Goal: Task Accomplishment & Management: Manage account settings

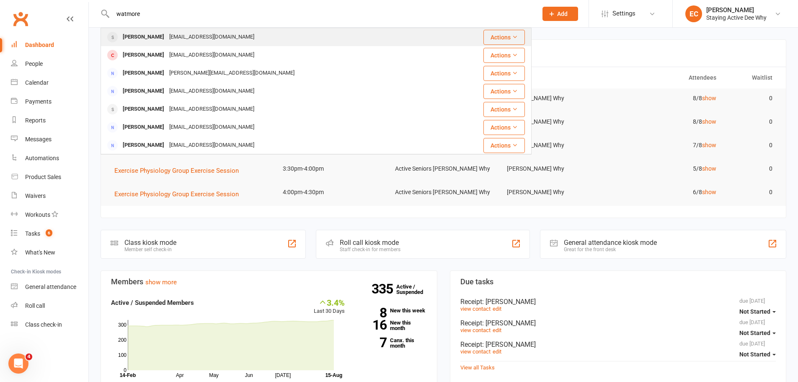
type input "watmore"
click at [161, 35] on div "Barbara Watmore" at bounding box center [143, 37] width 46 height 12
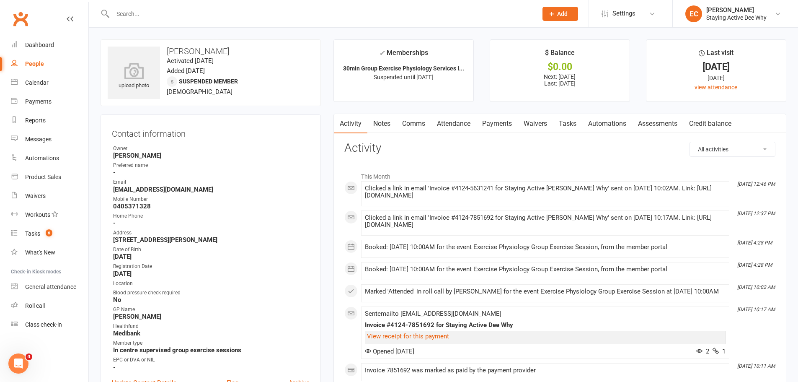
click at [147, 8] on input "text" at bounding box center [320, 14] width 421 height 12
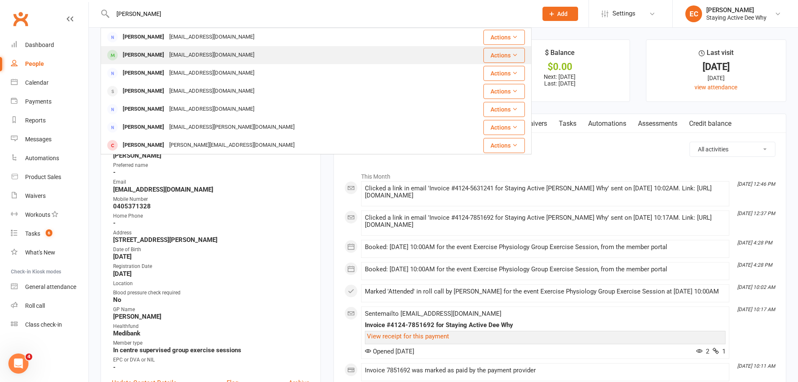
type input "watkins"
click at [155, 55] on div "Barbara Watkins" at bounding box center [143, 55] width 46 height 12
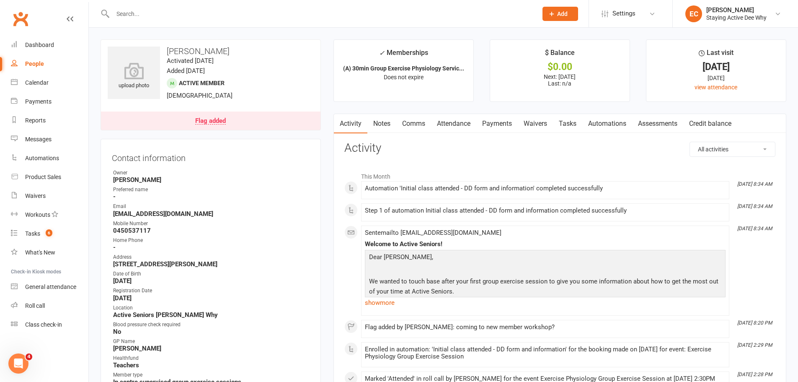
drag, startPoint x: 488, startPoint y: 120, endPoint x: 459, endPoint y: 137, distance: 32.8
click at [488, 124] on link "Payments" at bounding box center [496, 123] width 41 height 19
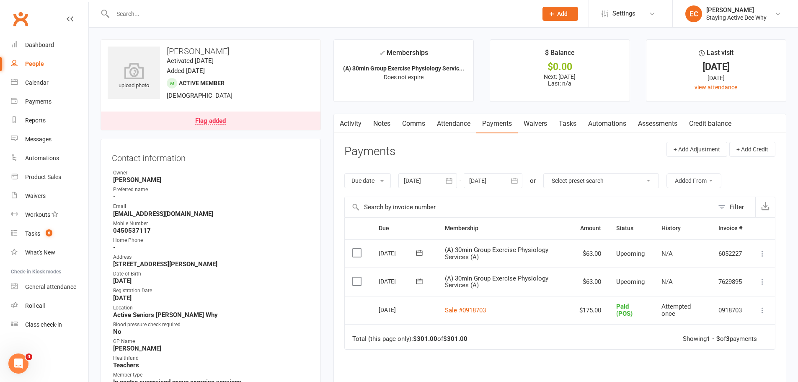
click at [216, 16] on input "text" at bounding box center [320, 14] width 421 height 12
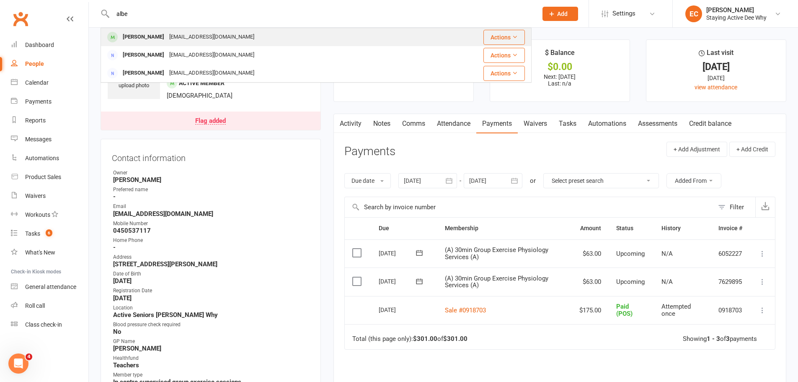
type input "albe"
click at [148, 44] on div "Albertina Lagana mez_espo@hotmail.com" at bounding box center [266, 36] width 330 height 17
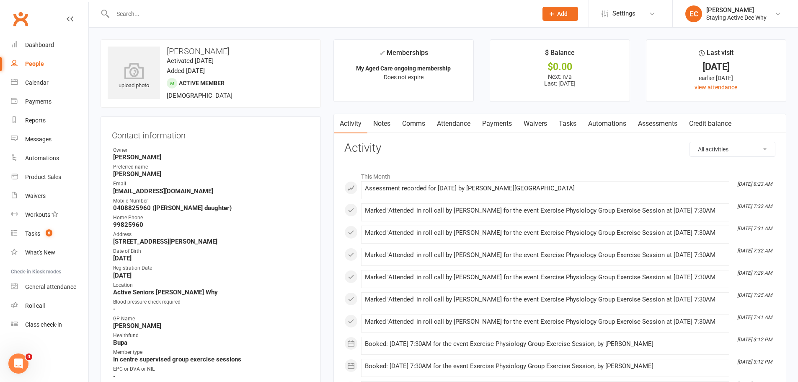
click at [670, 119] on link "Assessments" at bounding box center [657, 123] width 51 height 19
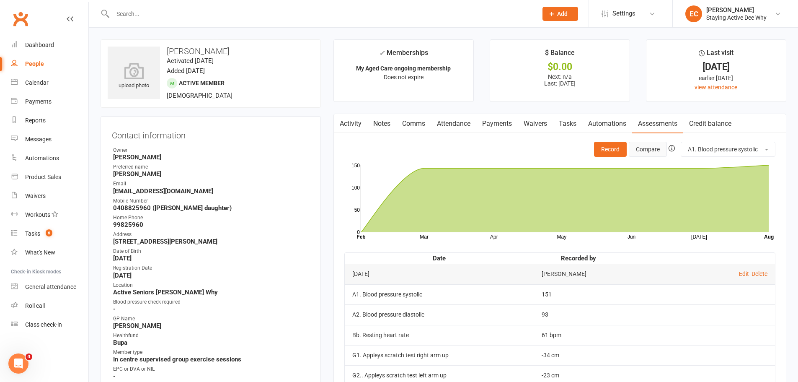
click at [656, 148] on button "Compare" at bounding box center [648, 149] width 38 height 15
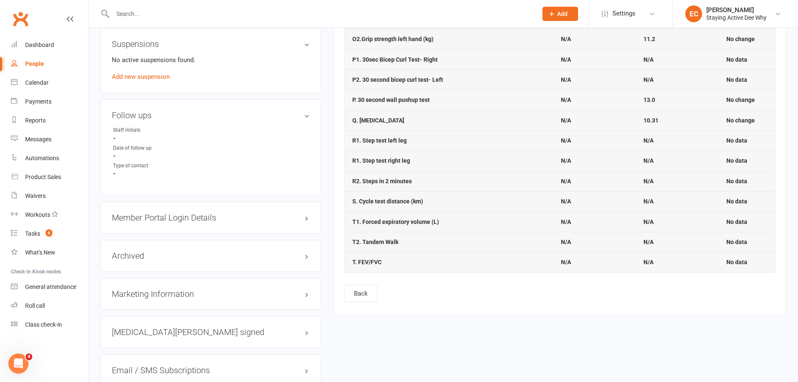
scroll to position [712, 0]
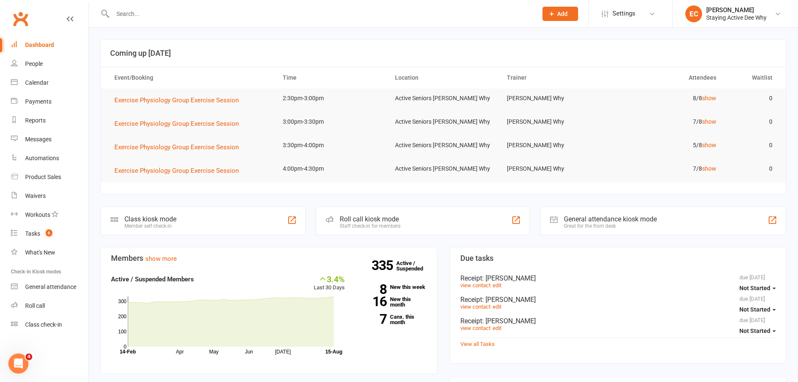
click at [237, 9] on input "text" at bounding box center [320, 14] width 421 height 12
drag, startPoint x: 138, startPoint y: 15, endPoint x: 111, endPoint y: 11, distance: 27.1
click at [111, 11] on input "ull" at bounding box center [320, 14] width 421 height 12
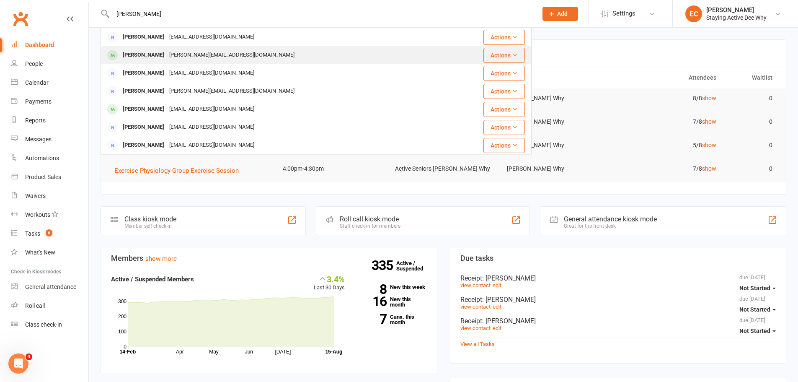
type input "ellen"
click at [133, 58] on div "Ellen Ulaszyn" at bounding box center [143, 55] width 46 height 12
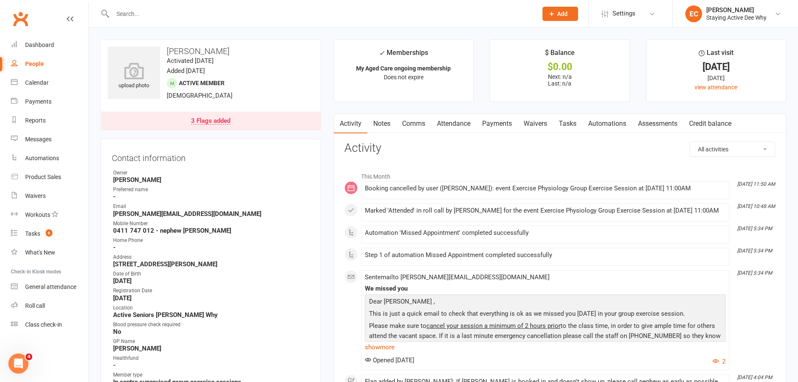
click at [415, 129] on link "Comms" at bounding box center [413, 123] width 35 height 19
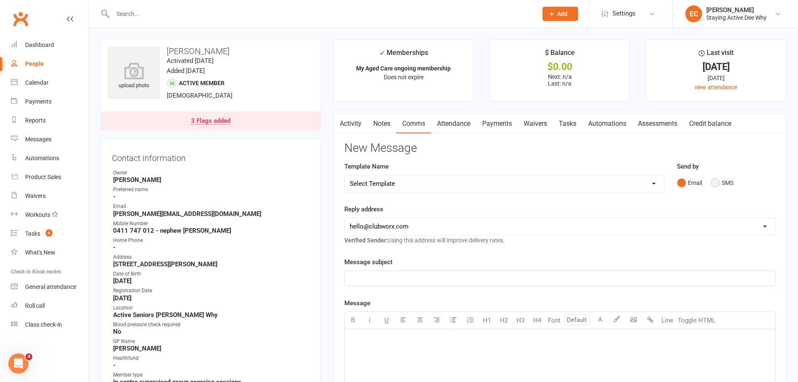
click at [714, 180] on button "SMS" at bounding box center [722, 183] width 23 height 16
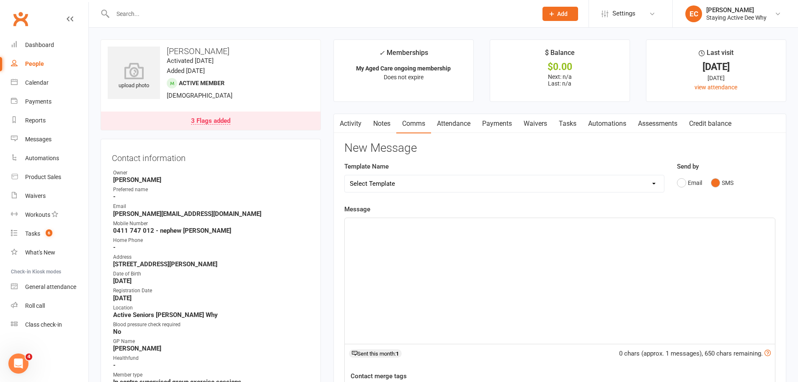
click at [423, 225] on p "﻿" at bounding box center [560, 225] width 420 height 10
click at [408, 236] on span "I called and left a mesage. Just letting you know Ellen hasn't arrived for her …" at bounding box center [491, 236] width 283 height 8
click at [611, 234] on p "I called and left a message. Just letting you know Ellen hasn't arrived for her…" at bounding box center [560, 235] width 420 height 10
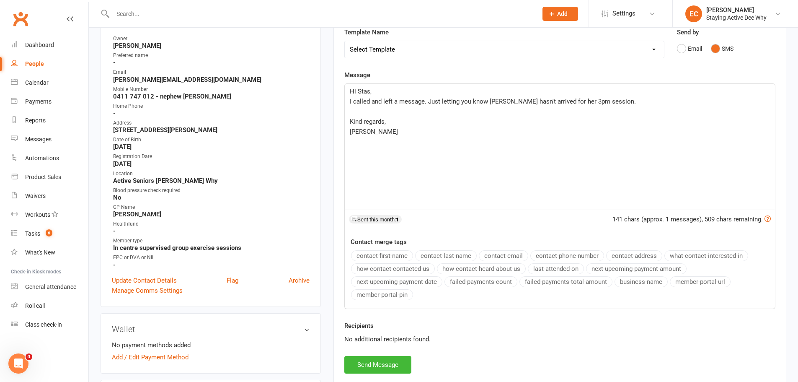
scroll to position [168, 0]
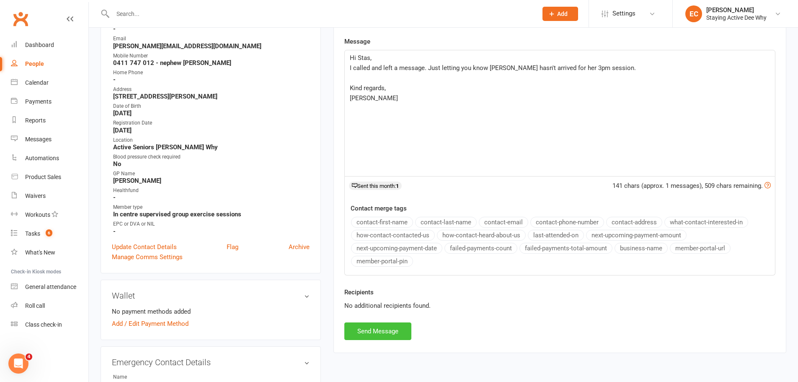
click at [363, 330] on button "Send Message" at bounding box center [377, 331] width 67 height 18
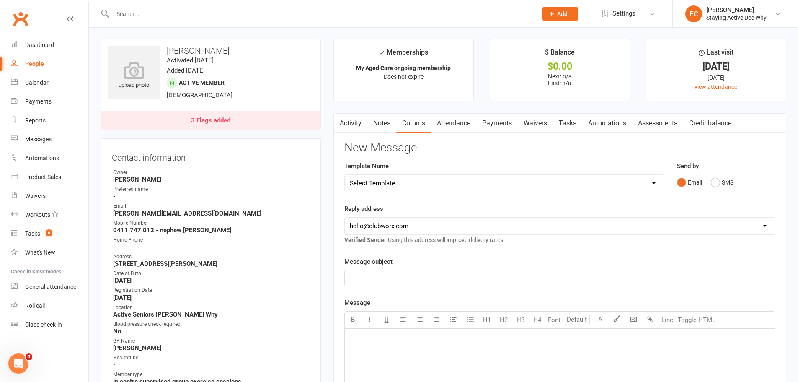
scroll to position [0, 0]
click at [77, 54] on link "Dashboard" at bounding box center [49, 45] width 77 height 19
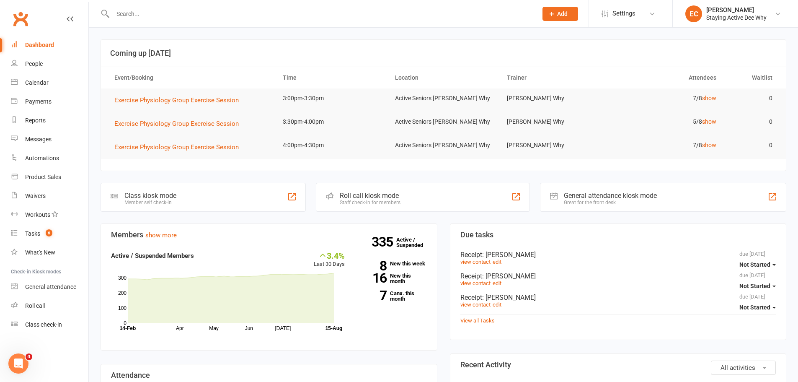
click at [524, 60] on header "Coming up Today" at bounding box center [443, 53] width 685 height 27
click at [213, 19] on div at bounding box center [316, 13] width 431 height 27
click at [213, 17] on input "text" at bounding box center [320, 14] width 421 height 12
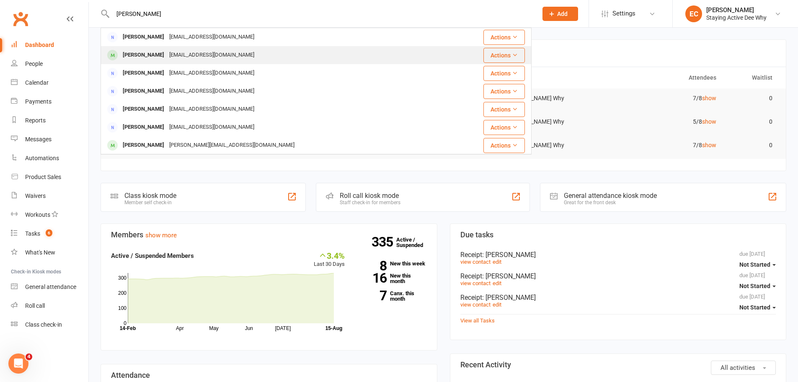
type input "johnston"
click at [201, 50] on div "Robston51@outlook.com" at bounding box center [212, 55] width 90 height 12
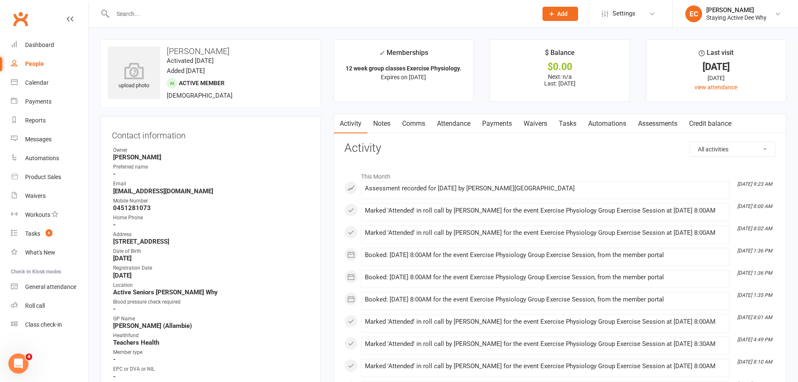
click at [661, 121] on link "Assessments" at bounding box center [657, 123] width 51 height 19
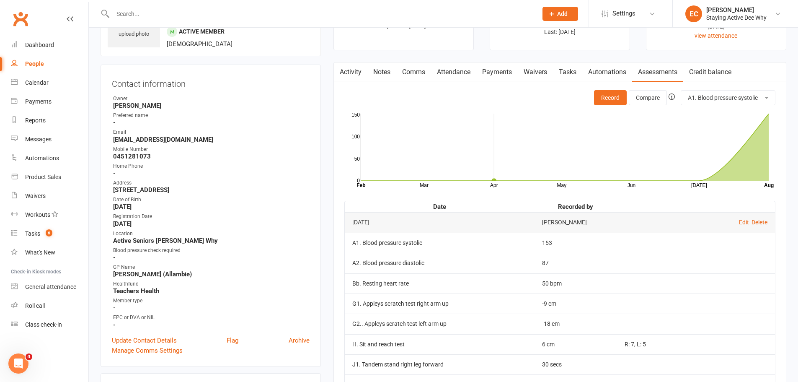
scroll to position [251, 0]
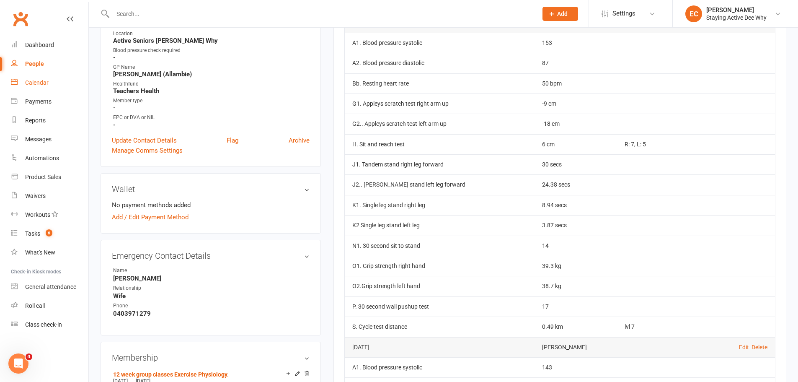
click at [59, 84] on link "Calendar" at bounding box center [49, 82] width 77 height 19
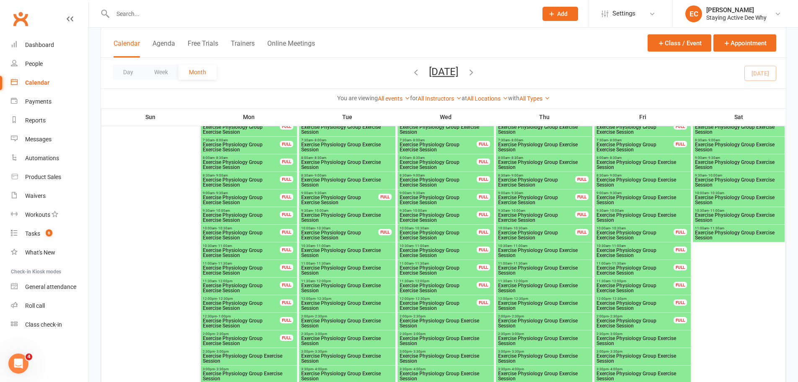
scroll to position [1089, 0]
click at [335, 213] on span "Exercise Physiology Group Exercise Session" at bounding box center [347, 217] width 93 height 10
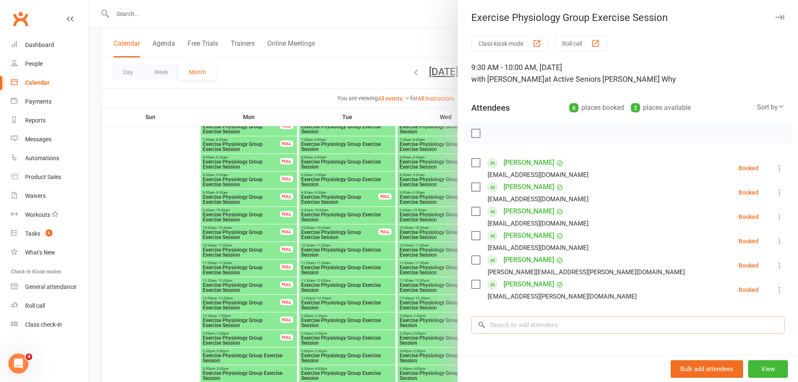
click at [506, 330] on input "search" at bounding box center [627, 325] width 313 height 18
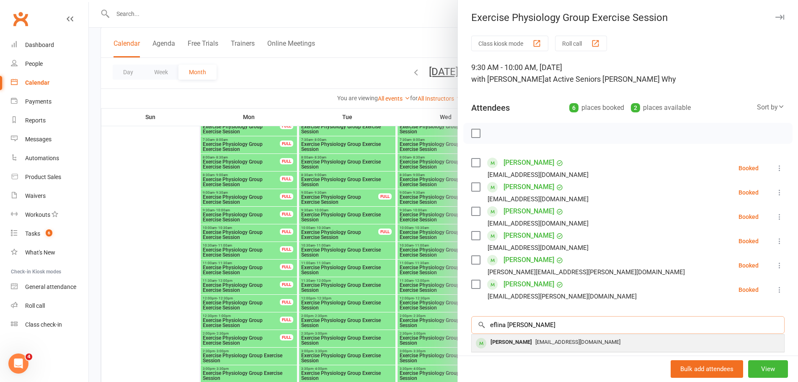
type input "eflina rigg"
click at [513, 338] on div "Elfina Riggio" at bounding box center [511, 342] width 48 height 12
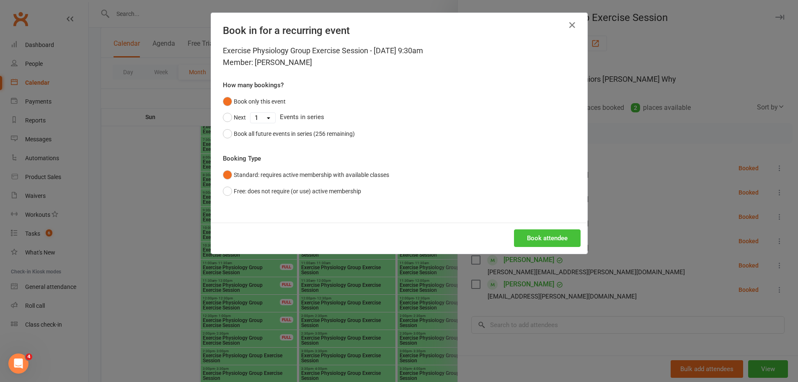
click at [531, 235] on button "Book attendee" at bounding box center [547, 238] width 67 height 18
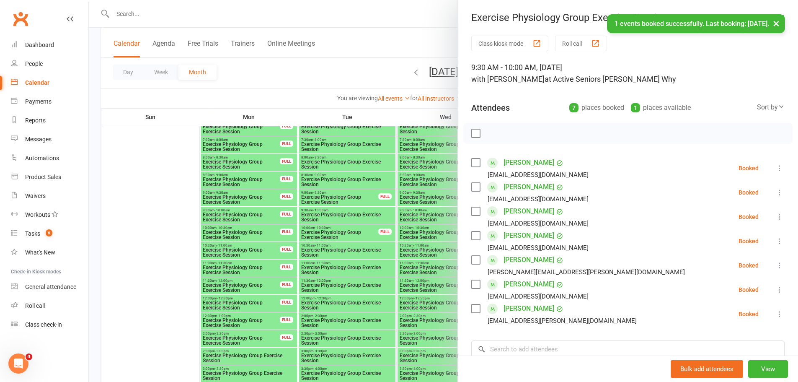
click at [172, 165] on div at bounding box center [443, 191] width 709 height 382
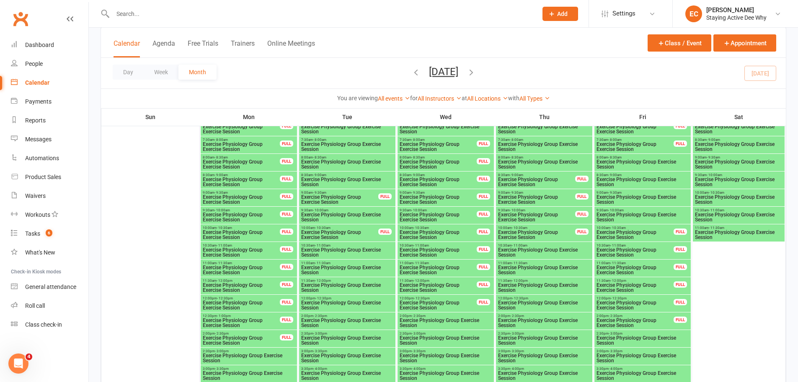
click at [629, 216] on span "Exercise Physiology Group Exercise Session" at bounding box center [642, 217] width 93 height 10
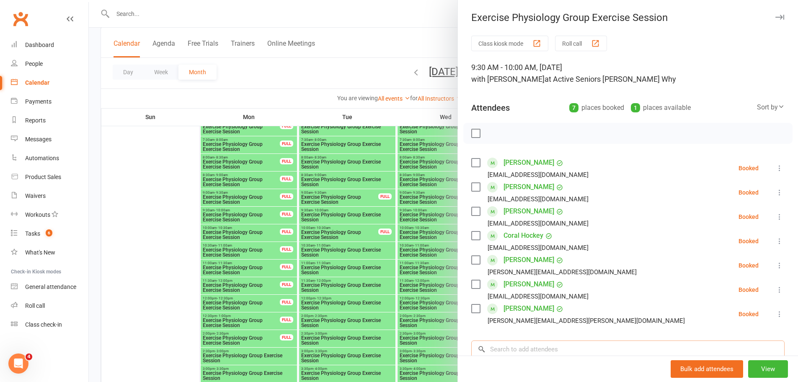
click at [508, 354] on input "search" at bounding box center [627, 349] width 313 height 18
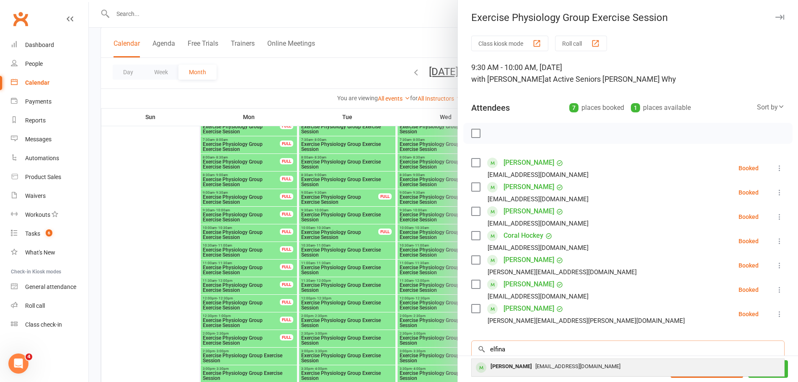
type input "elfina"
click at [511, 368] on div "Elfina Riggio" at bounding box center [511, 366] width 48 height 12
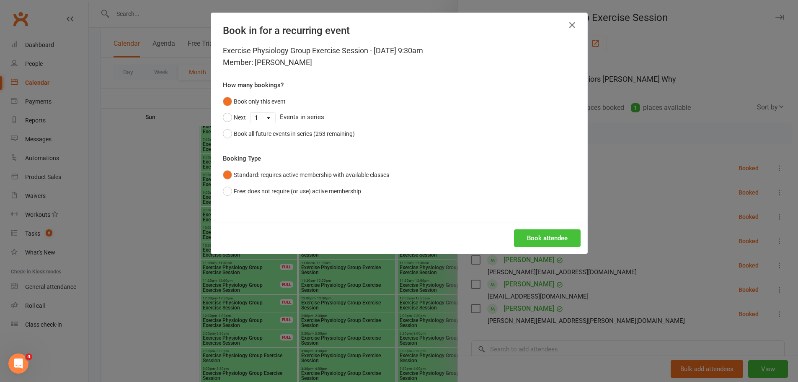
click at [520, 245] on button "Book attendee" at bounding box center [547, 238] width 67 height 18
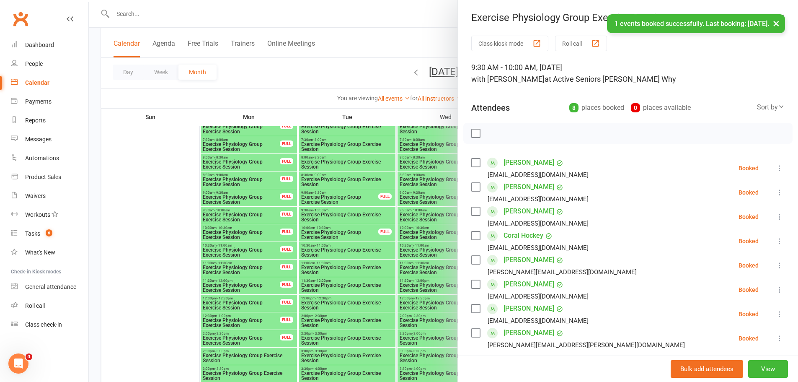
click at [139, 169] on div at bounding box center [443, 191] width 709 height 382
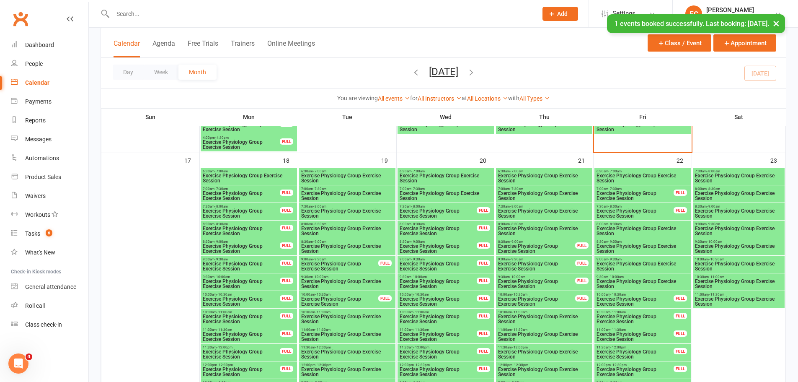
scroll to position [1005, 0]
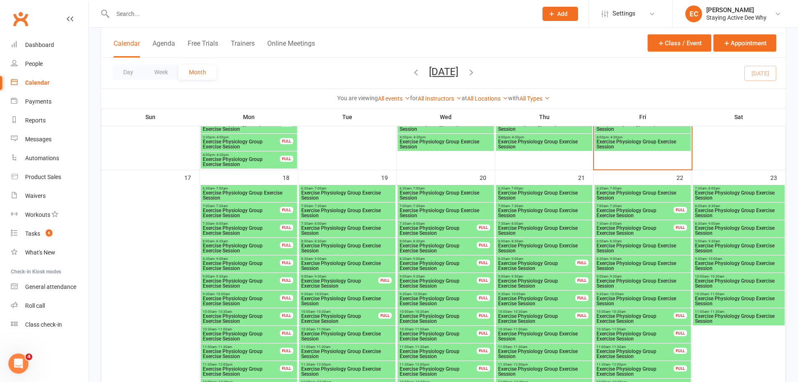
click at [243, 13] on input "text" at bounding box center [320, 14] width 421 height 12
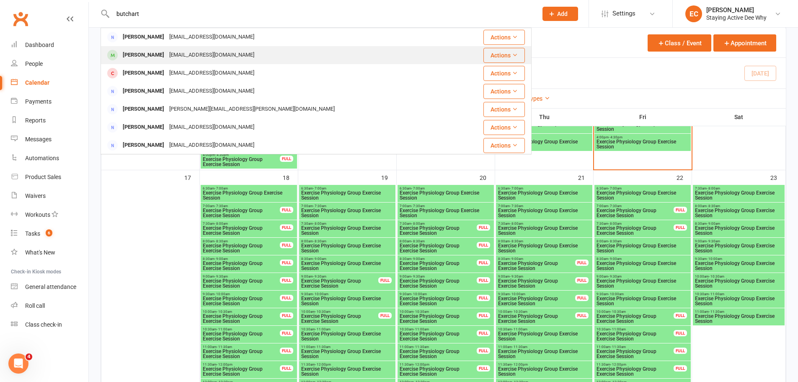
type input "butchart"
click at [184, 54] on div "nicbutchart@yahoo.com.au" at bounding box center [212, 55] width 90 height 12
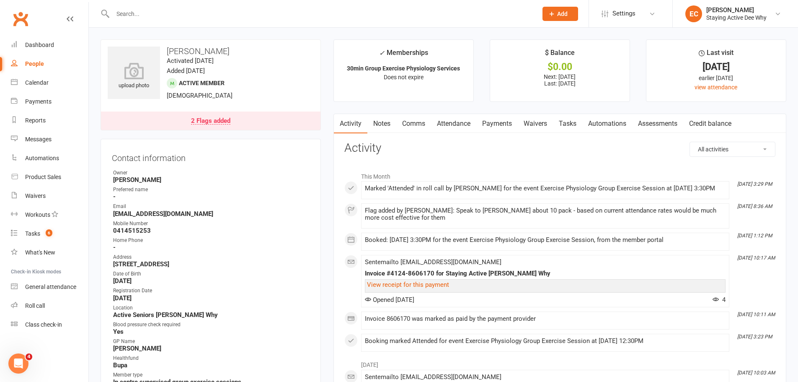
click at [495, 127] on link "Payments" at bounding box center [496, 123] width 41 height 19
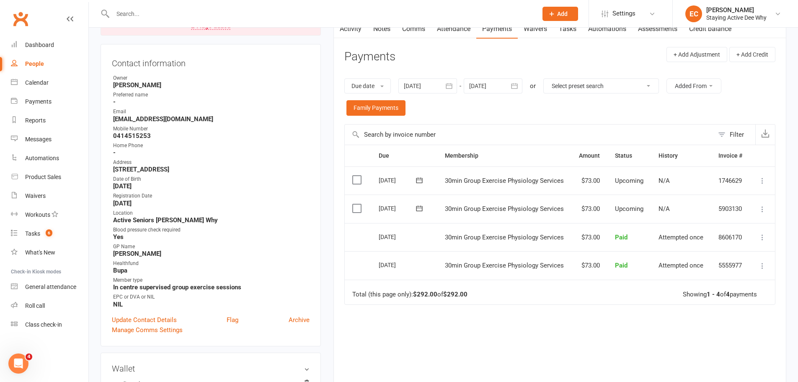
scroll to position [126, 0]
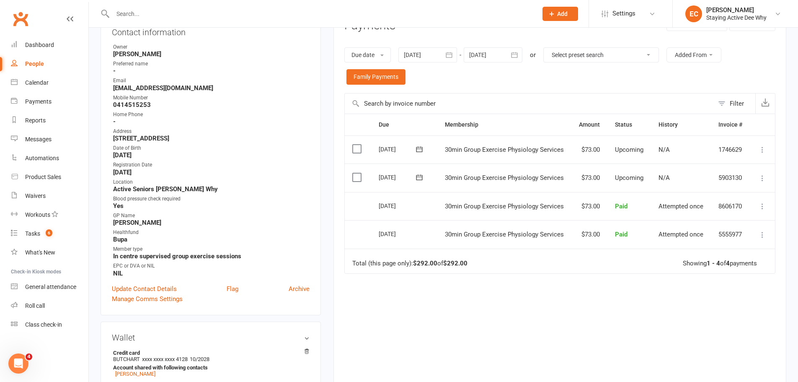
click at [521, 282] on div "Due Contact Membership Amount Status History Invoice # Select this 08 Sep 2025 …" at bounding box center [559, 248] width 431 height 268
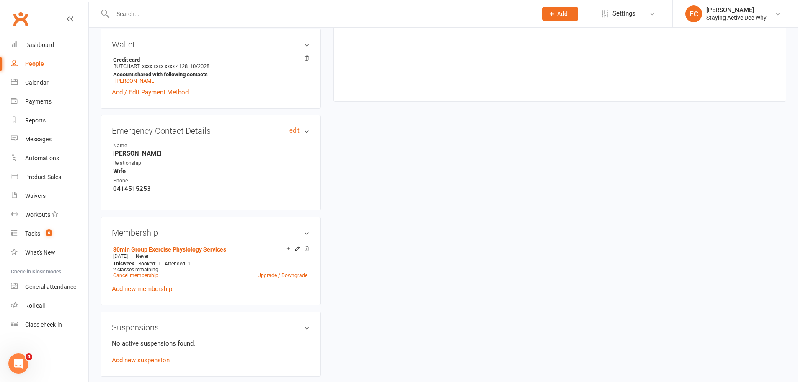
scroll to position [419, 0]
click at [153, 276] on link "Cancel membership" at bounding box center [135, 275] width 45 height 6
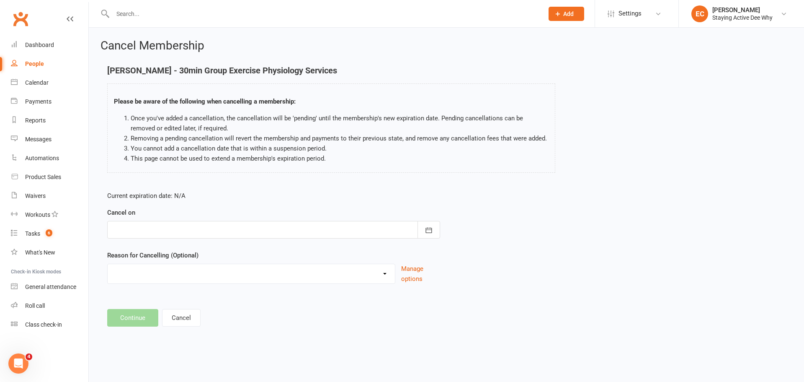
click at [201, 233] on div at bounding box center [273, 230] width 333 height 18
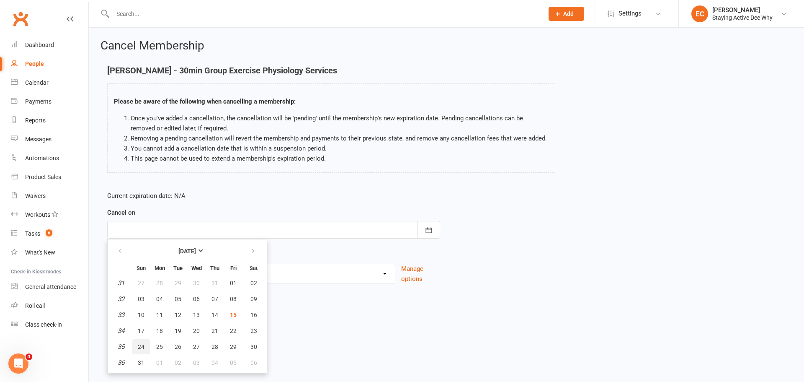
click at [146, 347] on button "24" at bounding box center [141, 346] width 18 height 15
type input "24 Aug 2025"
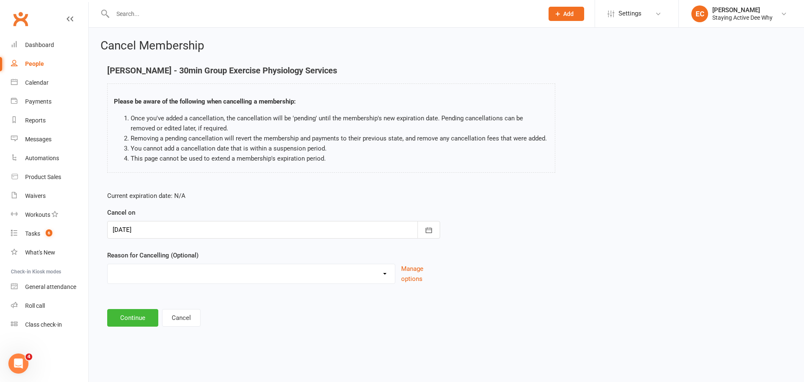
drag, startPoint x: 139, startPoint y: 271, endPoint x: 137, endPoint y: 279, distance: 8.3
click at [139, 271] on select "Holiday Injury Other reason" at bounding box center [251, 272] width 287 height 17
select select "2"
click at [108, 273] on select "Holiday Injury Other reason" at bounding box center [251, 272] width 287 height 17
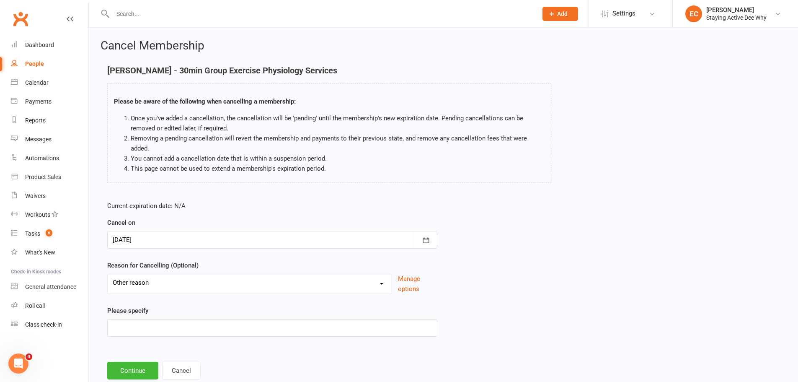
click at [129, 318] on div "Please specify" at bounding box center [272, 320] width 330 height 31
click at [130, 325] on input at bounding box center [272, 328] width 330 height 18
type input "10 pack"
click at [137, 365] on button "Continue" at bounding box center [132, 370] width 51 height 18
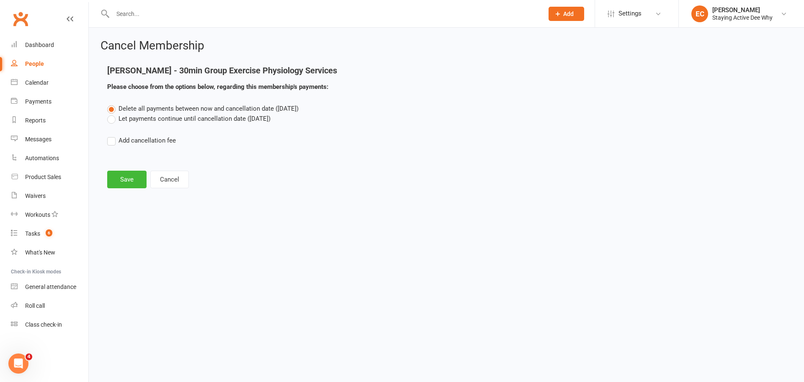
click at [153, 116] on label "Let payments continue until cancellation date (Aug 24, 2025)" at bounding box center [188, 119] width 163 height 10
click at [113, 114] on input "Let payments continue until cancellation date (Aug 24, 2025)" at bounding box center [109, 114] width 5 height 0
click at [130, 181] on button "Save" at bounding box center [126, 179] width 39 height 18
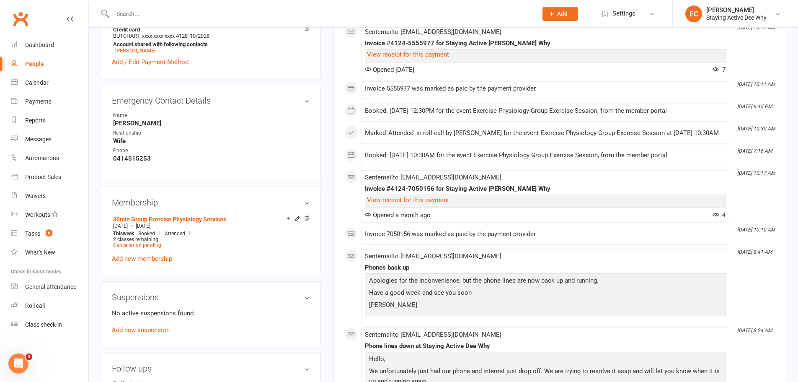
scroll to position [419, 0]
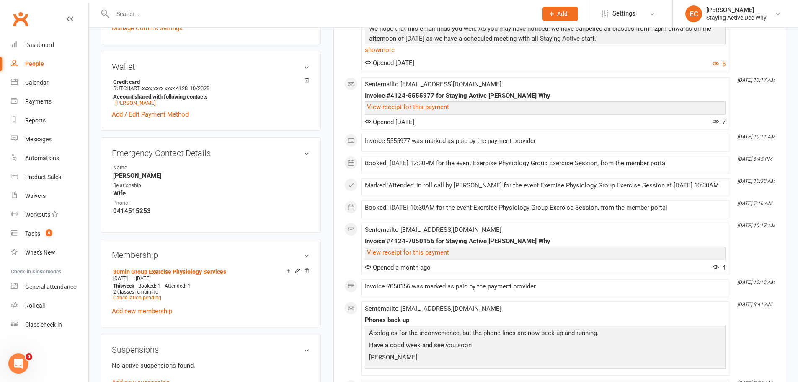
click at [159, 310] on link "Add new membership" at bounding box center [142, 311] width 60 height 8
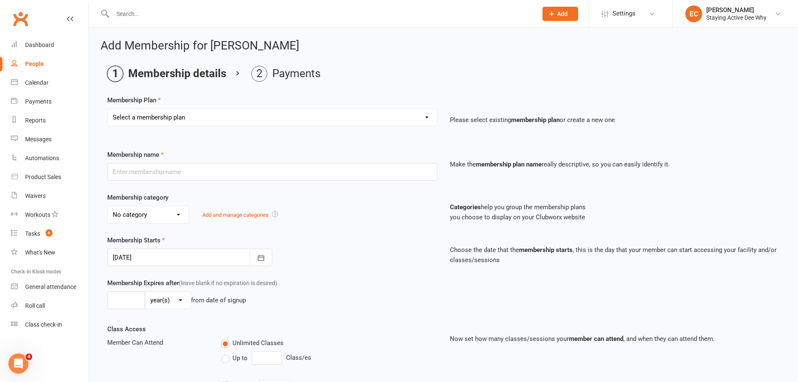
click at [142, 122] on select "Select a membership plan Create new Membership Plan 01 10953 Exercise Physiolog…" at bounding box center [272, 117] width 329 height 17
select select "5"
click at [108, 109] on select "Select a membership plan Create new Membership Plan 01 10953 Exercise Physiolog…" at bounding box center [272, 117] width 329 height 17
type input "10 Course of 30 minute Group Exercise Physiology sessions"
select select "0"
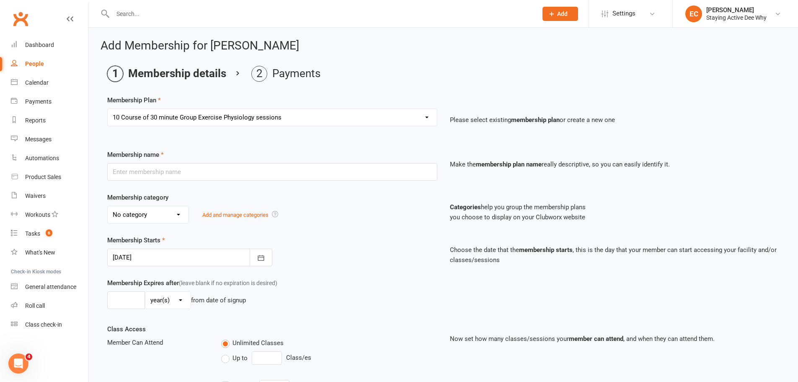
type input "12"
select select "2"
type input "10"
click at [137, 255] on div at bounding box center [189, 257] width 165 height 18
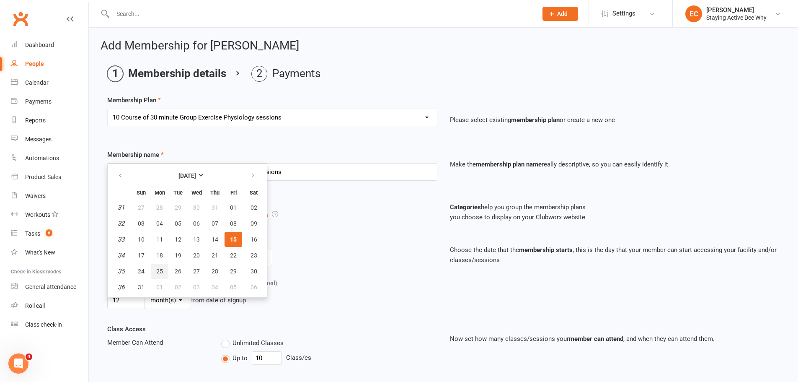
click at [163, 273] on span "25" at bounding box center [159, 271] width 7 height 7
type input "25 Aug 2025"
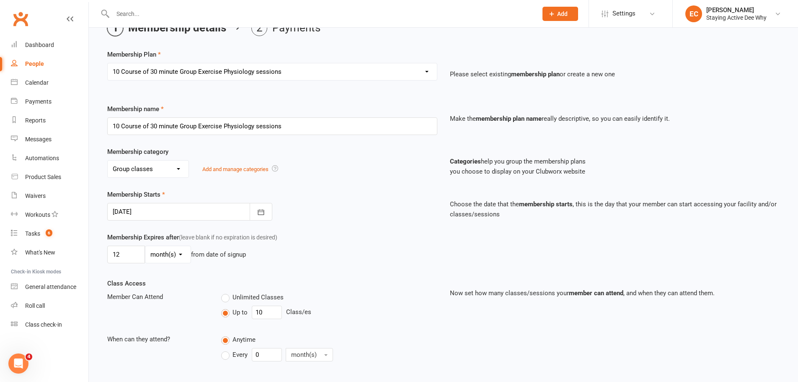
scroll to position [141, 0]
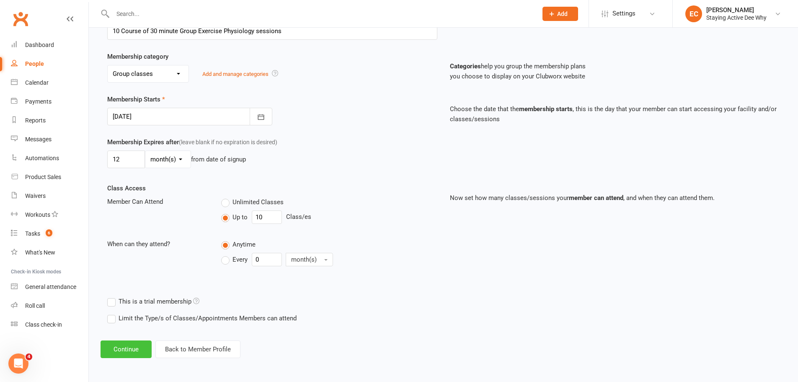
click at [134, 345] on button "Continue" at bounding box center [126, 349] width 51 height 18
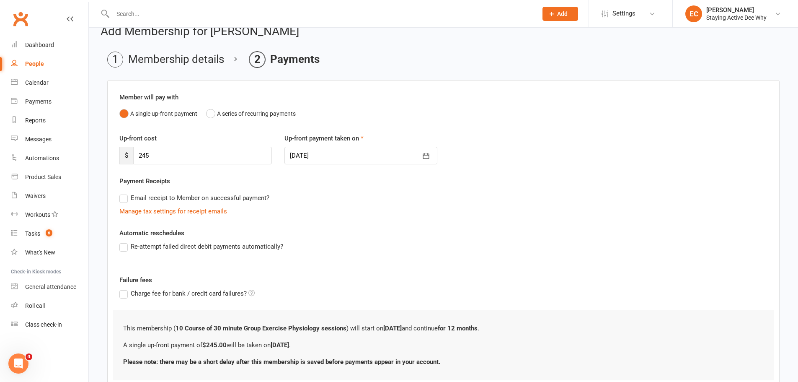
scroll to position [75, 0]
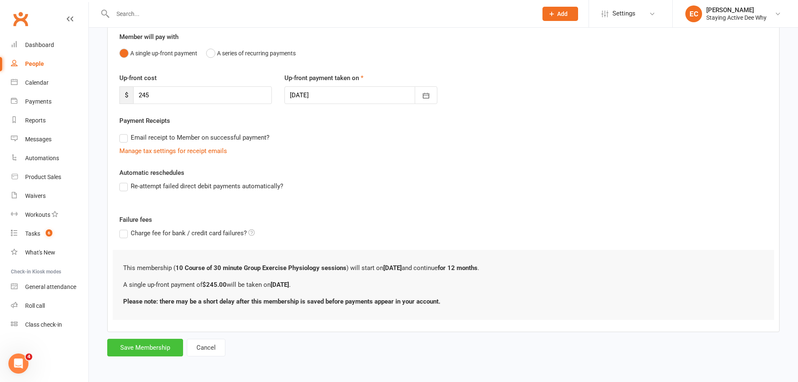
click at [156, 342] on button "Save Membership" at bounding box center [145, 347] width 76 height 18
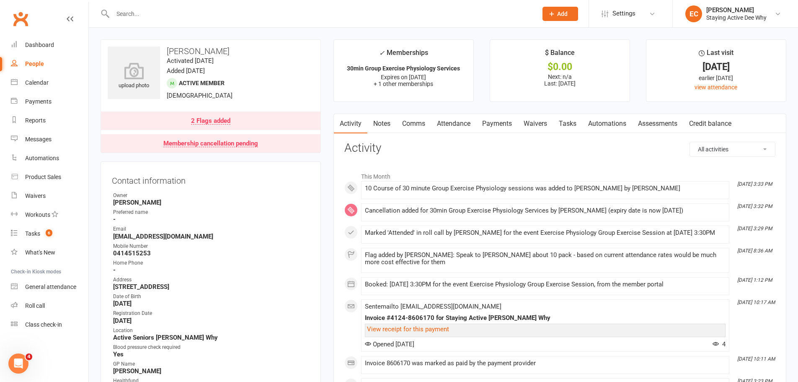
click at [263, 120] on link "2 Flags added" at bounding box center [210, 120] width 219 height 18
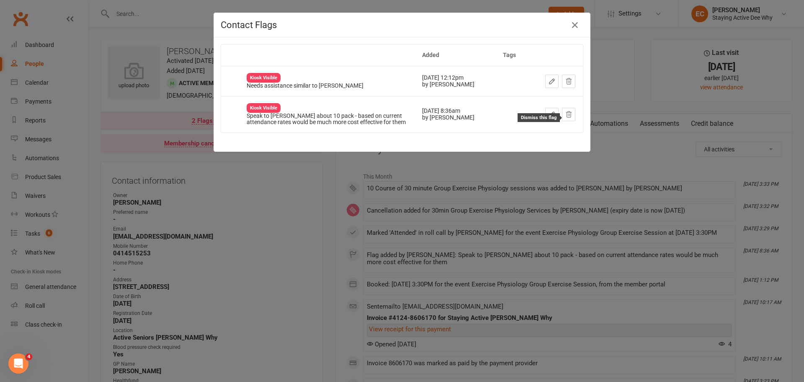
click at [568, 117] on icon at bounding box center [568, 114] width 5 height 6
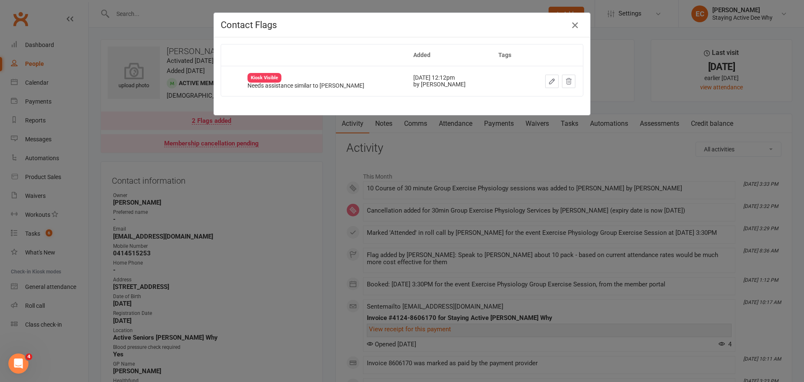
click at [572, 22] on icon "button" at bounding box center [575, 25] width 10 height 10
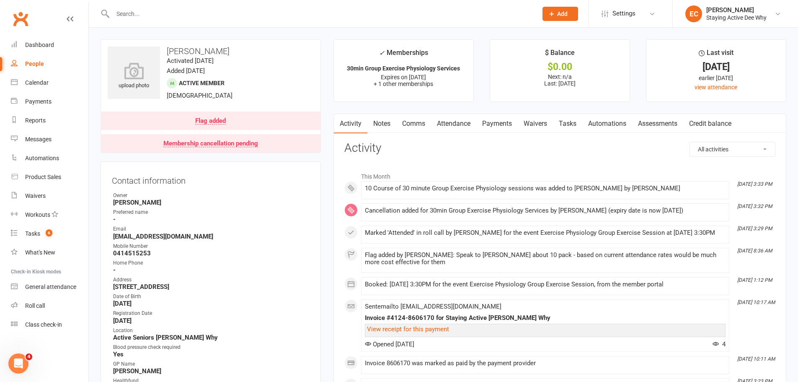
click at [496, 126] on link "Payments" at bounding box center [496, 123] width 41 height 19
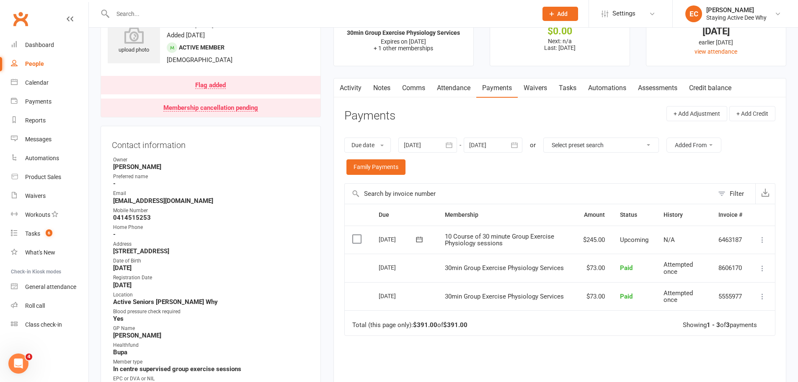
scroll to position [84, 0]
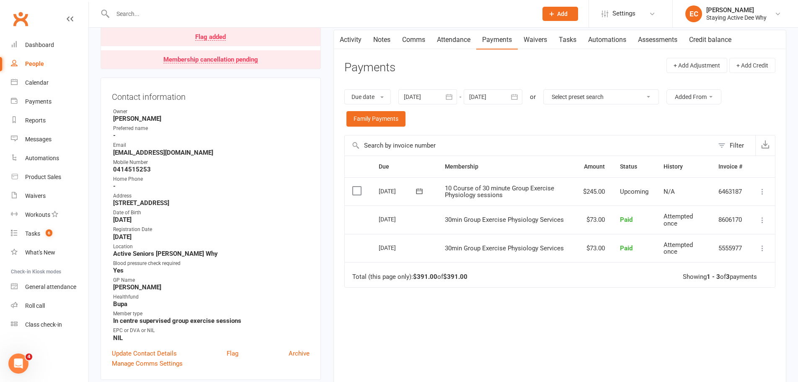
click at [767, 188] on button at bounding box center [762, 191] width 10 height 10
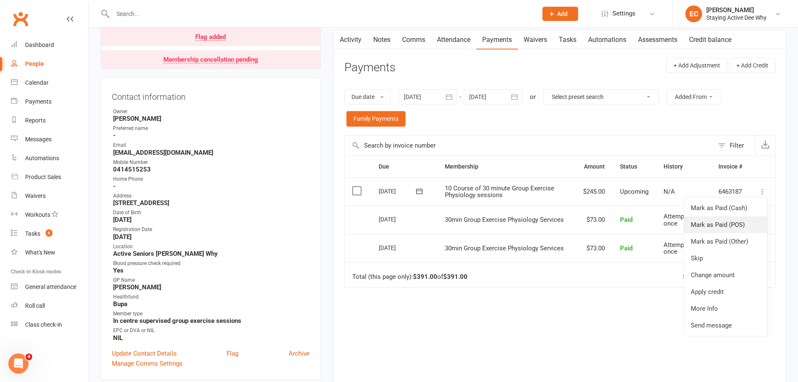
click at [719, 227] on link "Mark as Paid (POS)" at bounding box center [725, 224] width 83 height 17
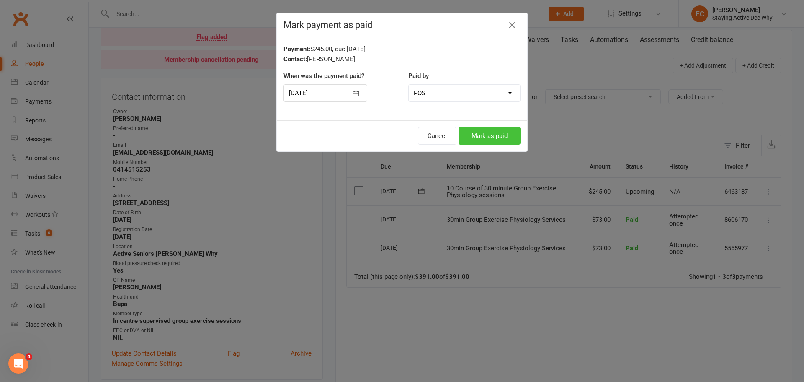
click at [471, 136] on button "Mark as paid" at bounding box center [490, 136] width 62 height 18
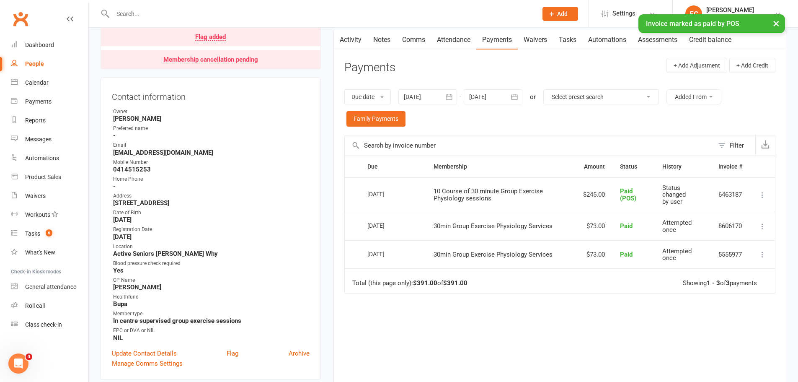
click at [332, 184] on main "✓ Memberships 30min Group Exercise Physiology Services Expires on 23rd August, …" at bounding box center [559, 189] width 465 height 467
click at [372, 39] on link "Notes" at bounding box center [381, 39] width 29 height 19
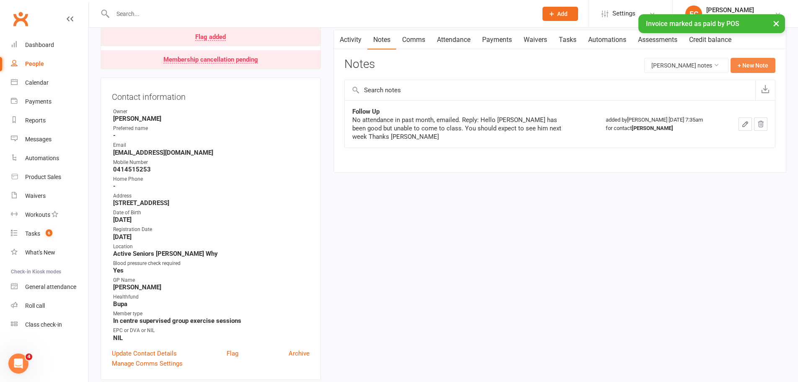
click at [751, 68] on button "+ New Note" at bounding box center [752, 65] width 45 height 15
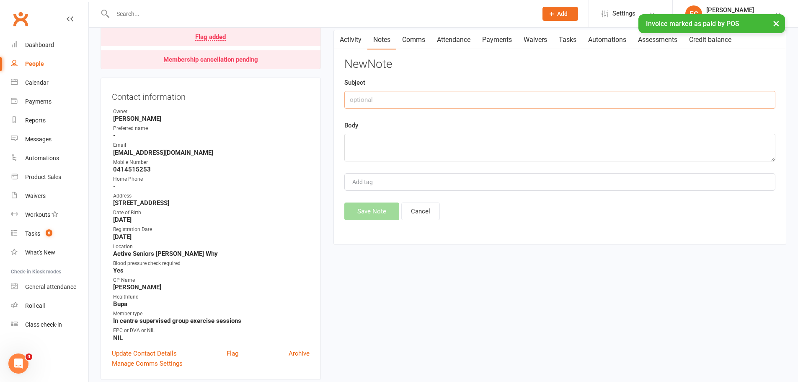
click at [371, 102] on input "text" at bounding box center [559, 100] width 431 height 18
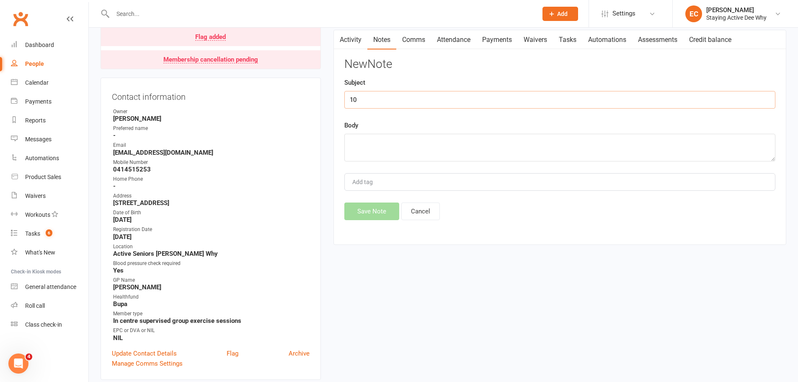
type input "1"
type input "Changed to 10 pack"
click at [356, 145] on textarea at bounding box center [559, 148] width 431 height 28
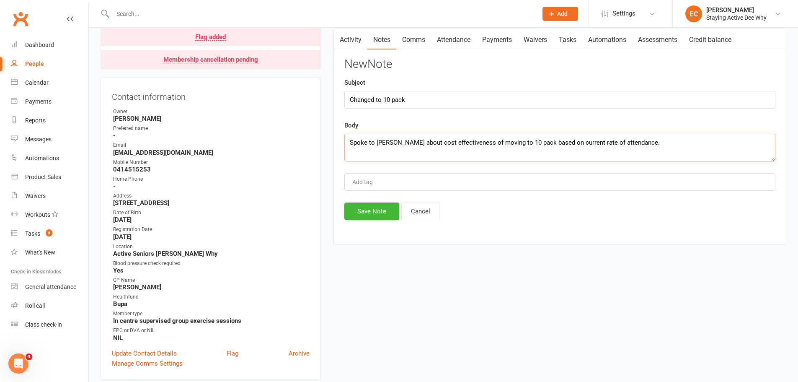
click at [633, 142] on textarea "Spoke to Nicole about cost effectiveness of moving to 10 pack based on current …" at bounding box center [559, 148] width 431 height 28
type textarea "Spoke to Nicole about cost effectiveness of moving to 10 pack based on current …"
click at [376, 209] on button "Save Note" at bounding box center [371, 211] width 55 height 18
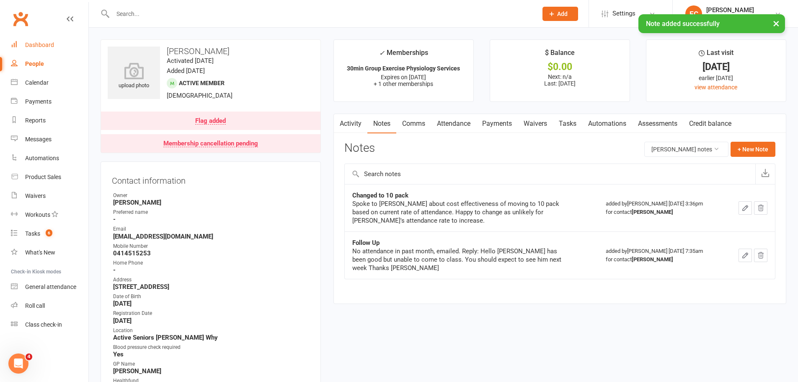
click at [60, 44] on link "Dashboard" at bounding box center [49, 45] width 77 height 19
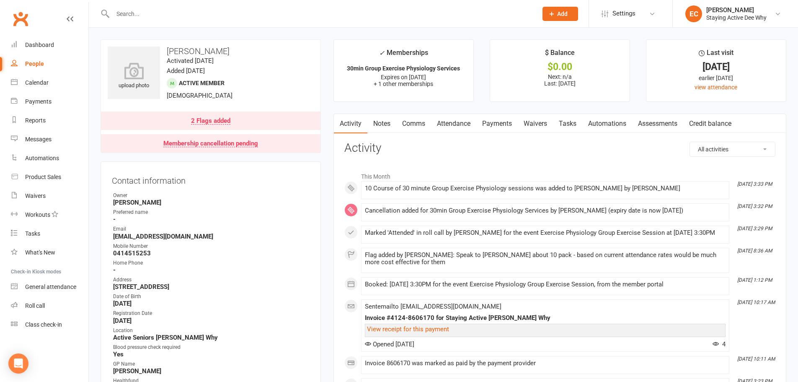
click at [143, 13] on input "text" at bounding box center [320, 14] width 421 height 12
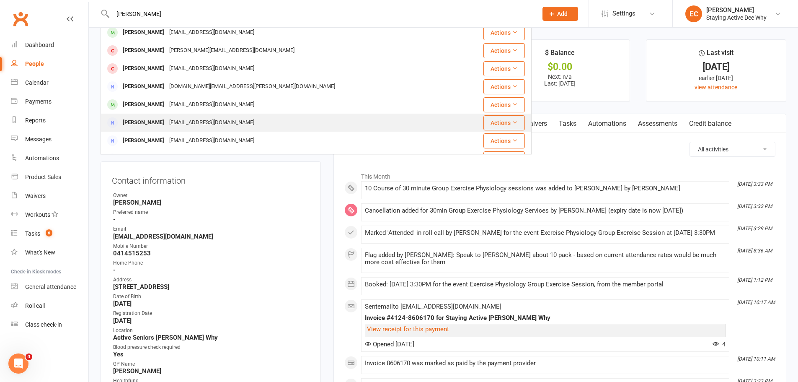
scroll to position [42, 0]
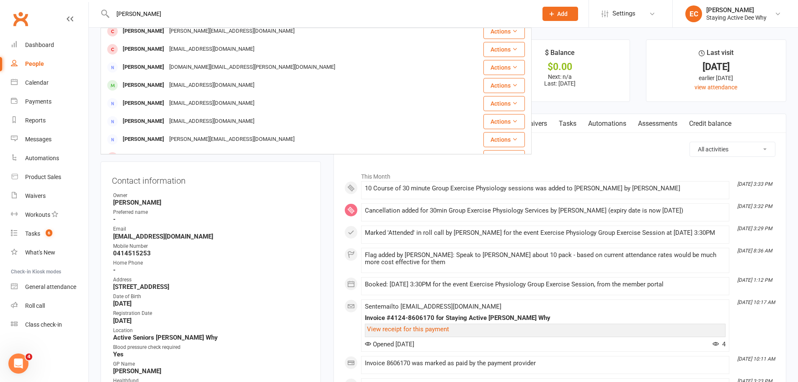
drag, startPoint x: 144, startPoint y: 14, endPoint x: 114, endPoint y: 7, distance: 30.3
click at [114, 7] on div "david David Naylor naylordavid@yahoo.com Actions David Gibson davidjgibson49@gm…" at bounding box center [316, 13] width 431 height 27
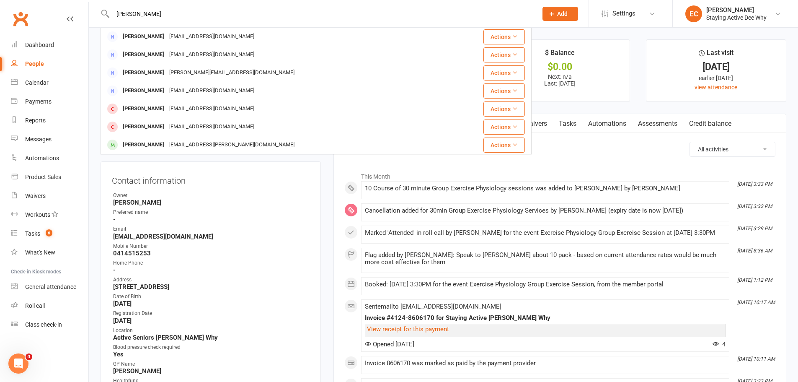
scroll to position [0, 0]
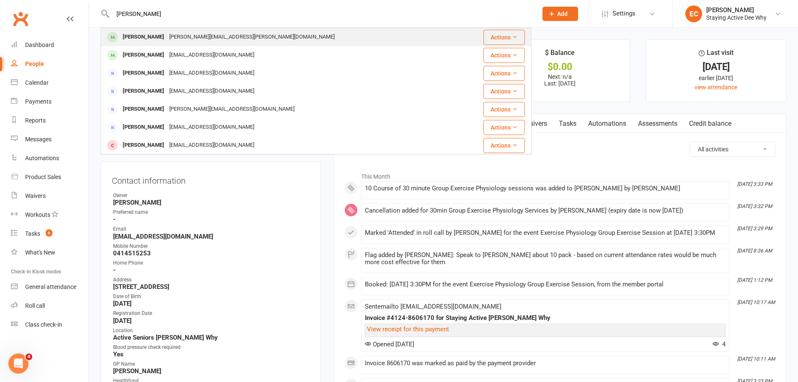
type input "mcgrath"
click at [141, 36] on div "Lynne McGrath" at bounding box center [143, 37] width 46 height 12
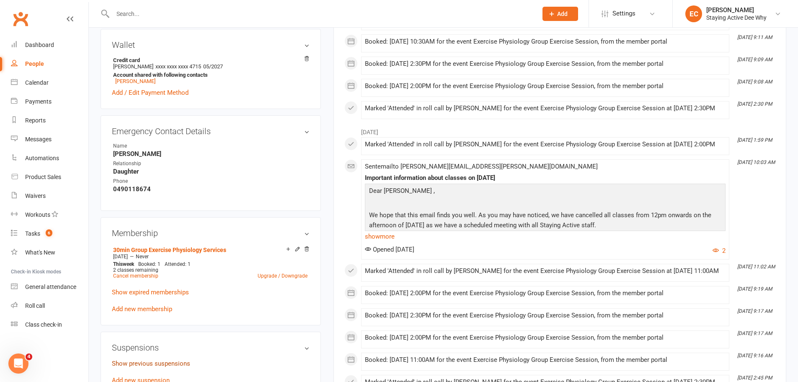
scroll to position [503, 0]
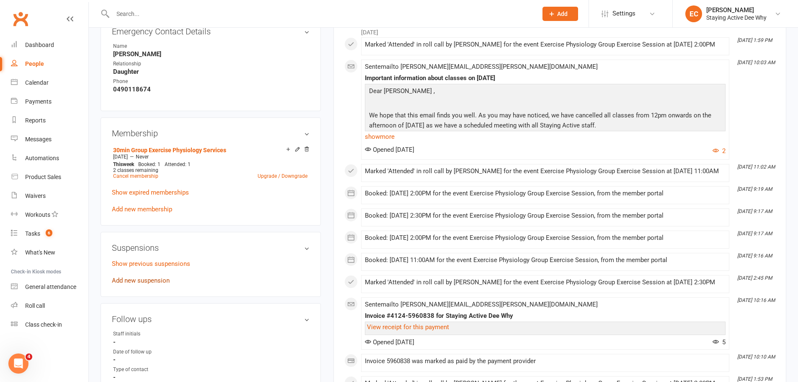
drag, startPoint x: 142, startPoint y: 273, endPoint x: 146, endPoint y: 272, distance: 4.2
click at [142, 276] on link "Add new suspension" at bounding box center [141, 280] width 58 height 8
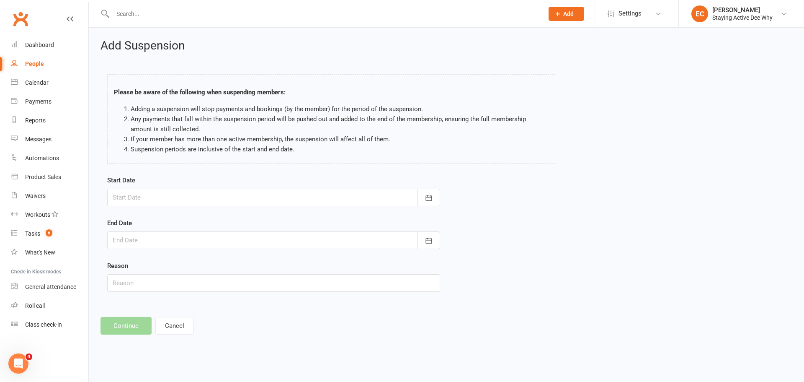
click at [174, 201] on div at bounding box center [273, 197] width 333 height 18
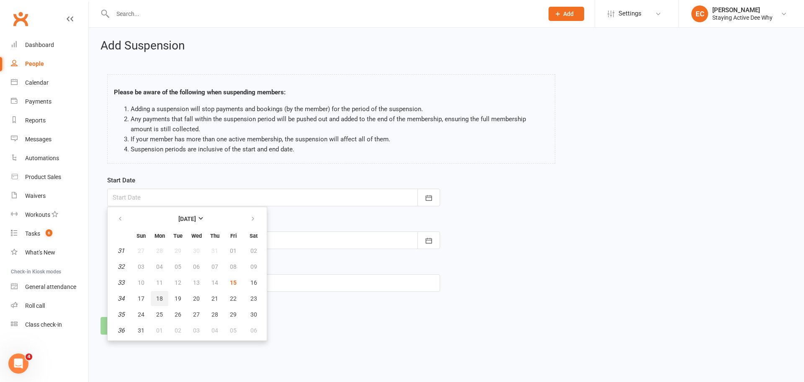
click at [163, 302] on button "18" at bounding box center [160, 298] width 18 height 15
type input "18 Aug 2025"
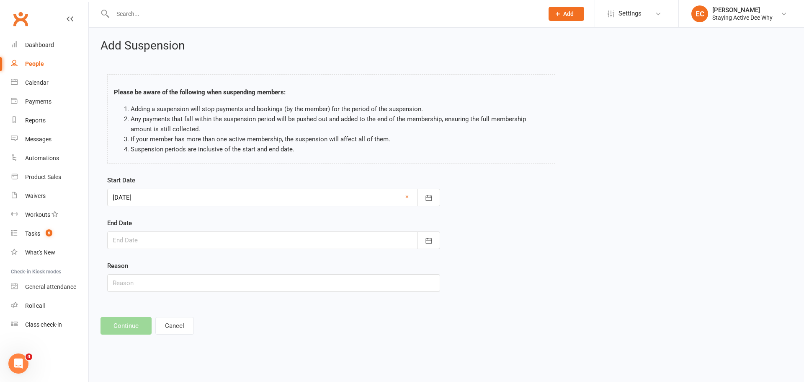
click at [159, 236] on div at bounding box center [273, 240] width 333 height 18
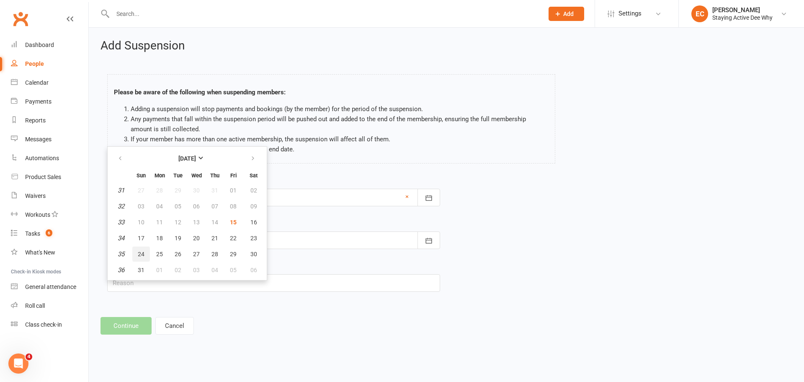
click at [138, 255] on span "24" at bounding box center [141, 253] width 7 height 7
type input "24 Aug 2025"
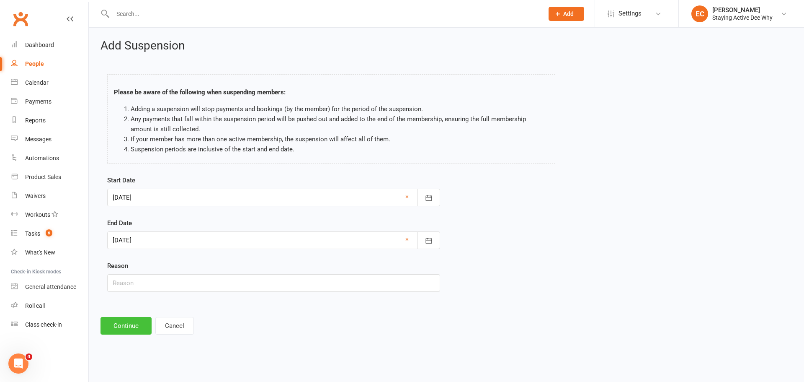
click at [124, 325] on button "Continue" at bounding box center [126, 326] width 51 height 18
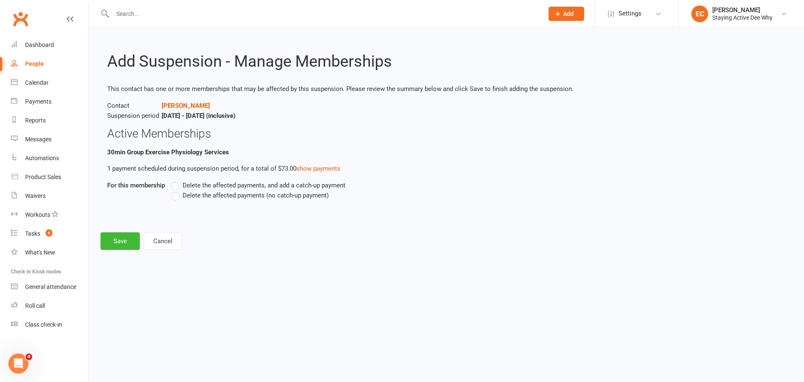
click at [228, 194] on span "Delete the affected payments (no catch-up payment)" at bounding box center [256, 194] width 146 height 9
click at [177, 190] on input "Delete the affected payments (no catch-up payment)" at bounding box center [173, 190] width 5 height 0
click at [114, 240] on button "Save" at bounding box center [120, 241] width 39 height 18
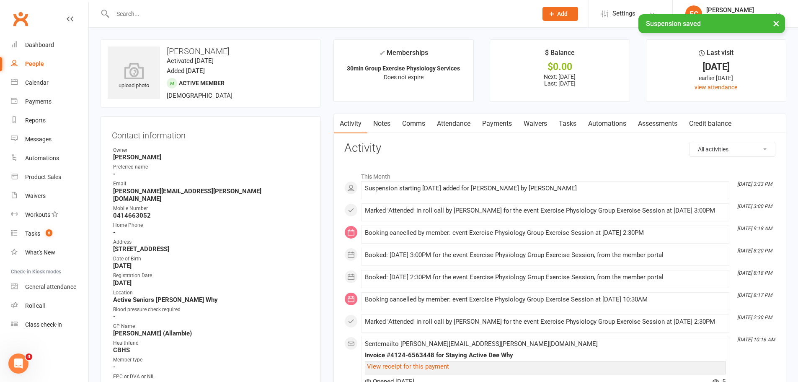
click at [495, 120] on link "Payments" at bounding box center [496, 123] width 41 height 19
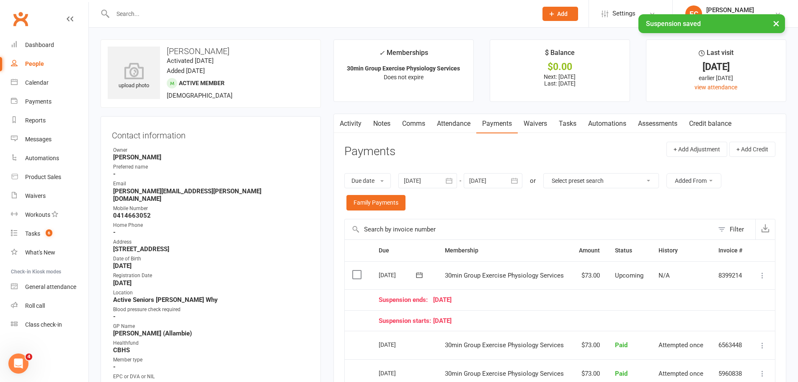
scroll to position [84, 0]
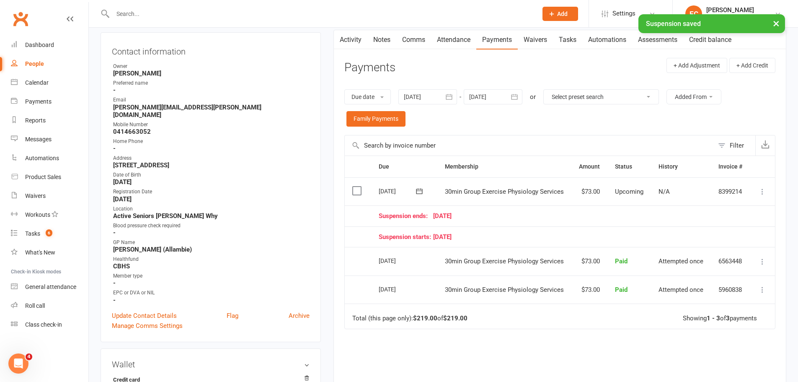
click at [761, 189] on icon at bounding box center [762, 191] width 8 height 8
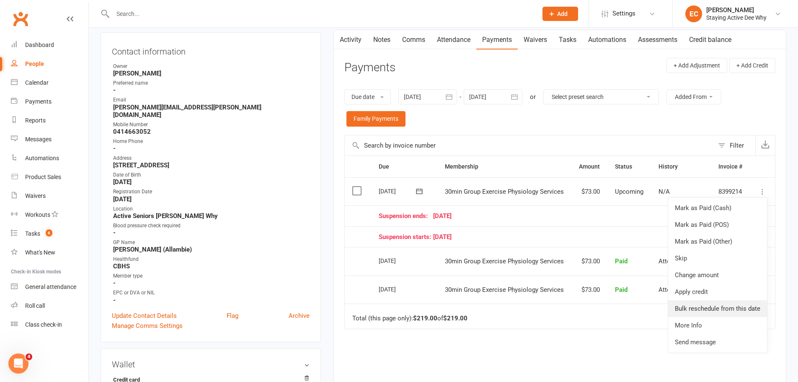
click at [703, 310] on link "Bulk reschedule from this date" at bounding box center [717, 308] width 99 height 17
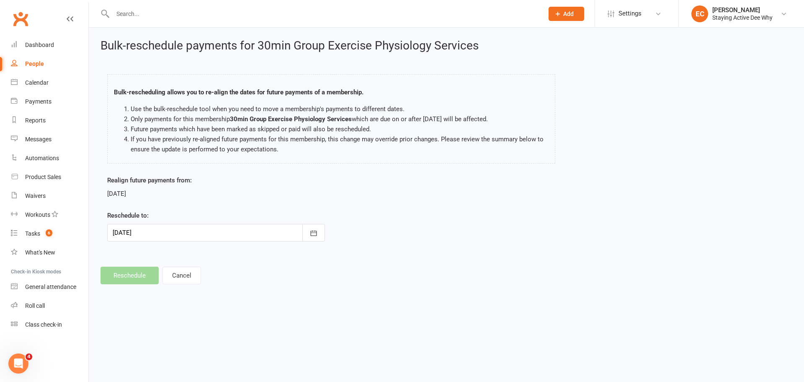
click at [214, 232] on div at bounding box center [216, 233] width 218 height 18
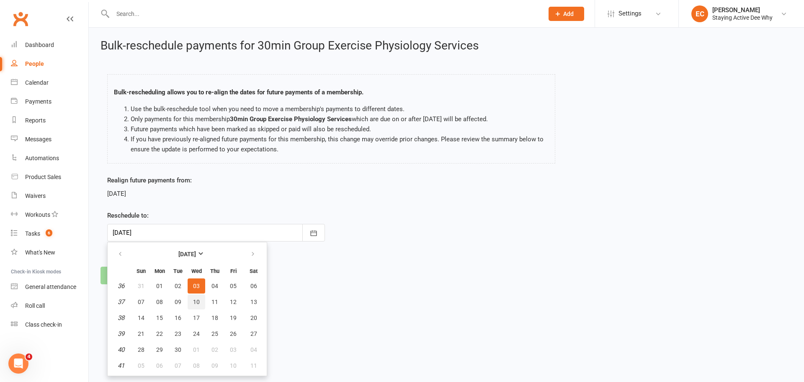
click at [195, 305] on button "10" at bounding box center [197, 301] width 18 height 15
type input "10 Sep 2025"
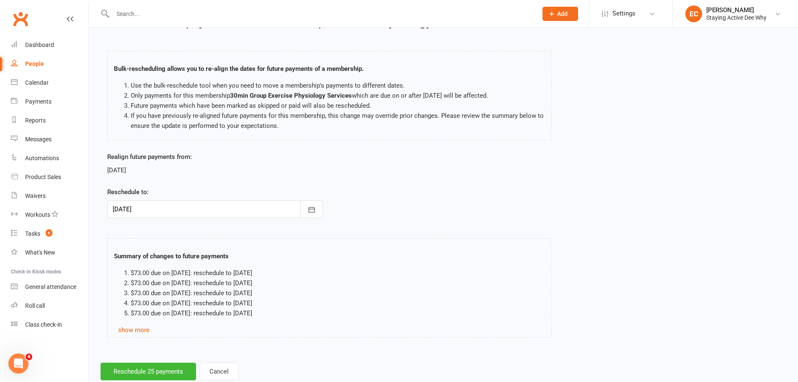
scroll to position [46, 0]
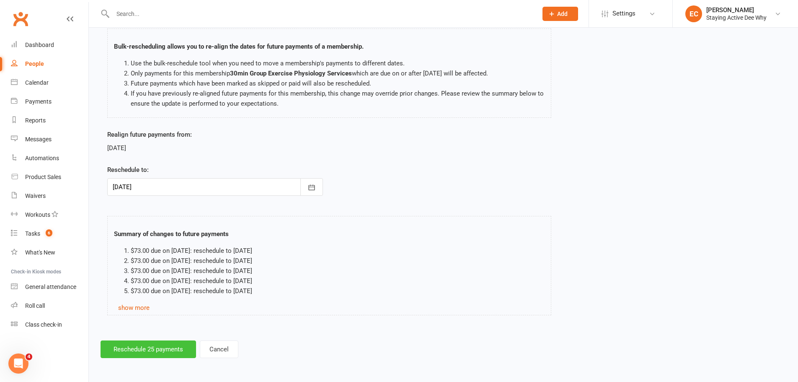
click at [144, 348] on button "Reschedule 25 payments" at bounding box center [148, 349] width 95 height 18
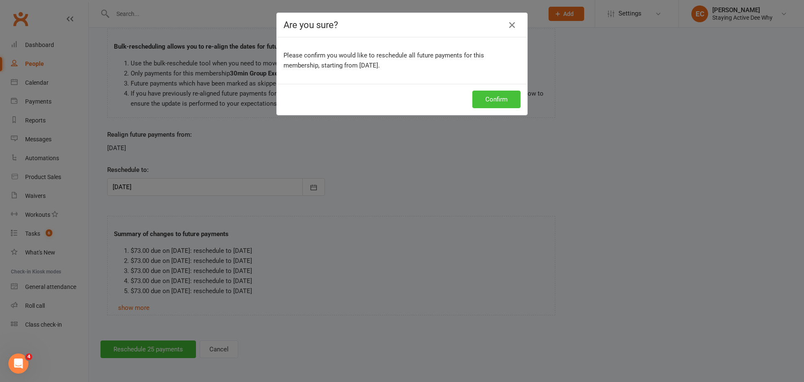
click at [500, 98] on button "Confirm" at bounding box center [496, 99] width 48 height 18
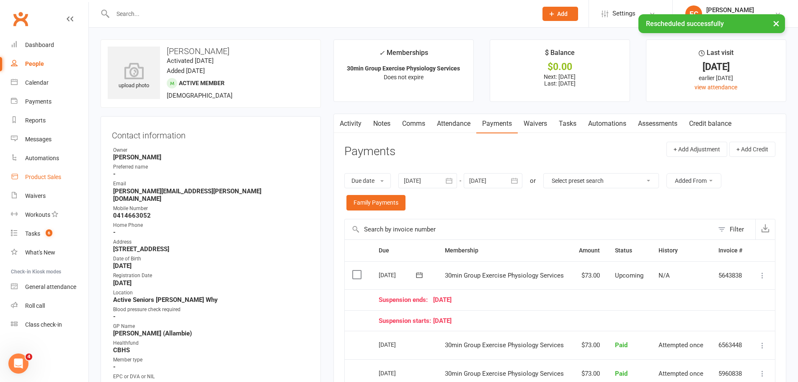
click at [48, 177] on div "Product Sales" at bounding box center [43, 176] width 36 height 7
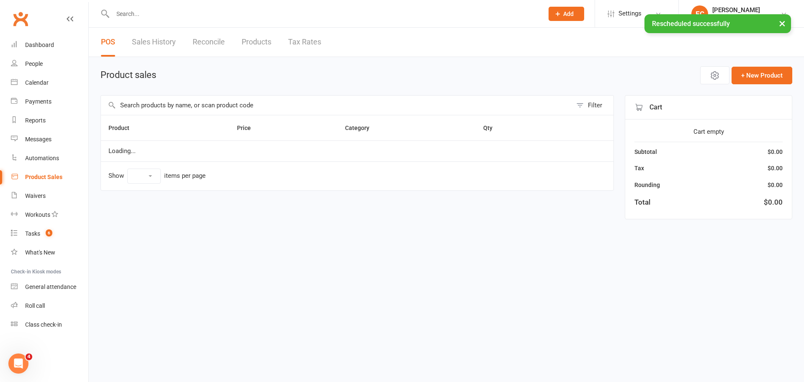
select select "50"
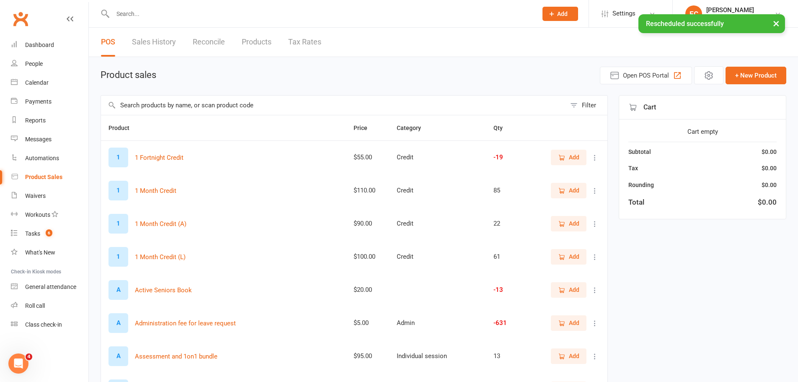
click at [569, 321] on span "Add" at bounding box center [574, 322] width 10 height 9
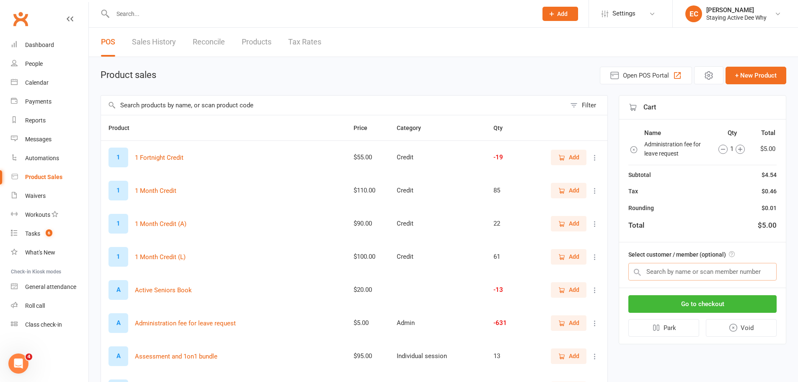
click at [689, 276] on input "text" at bounding box center [702, 272] width 148 height 18
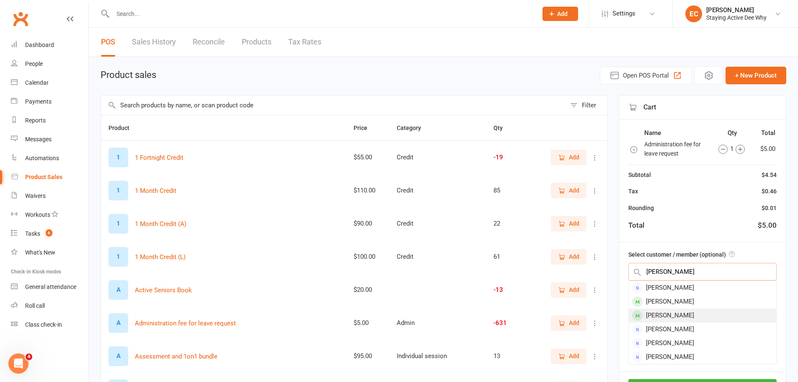
type input "lynne"
click at [684, 311] on div "Lynne McGrath" at bounding box center [702, 315] width 147 height 14
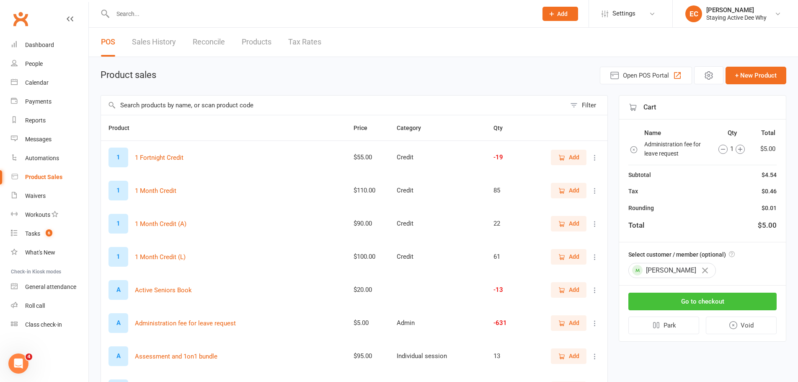
click at [685, 301] on button "Go to checkout" at bounding box center [702, 301] width 148 height 18
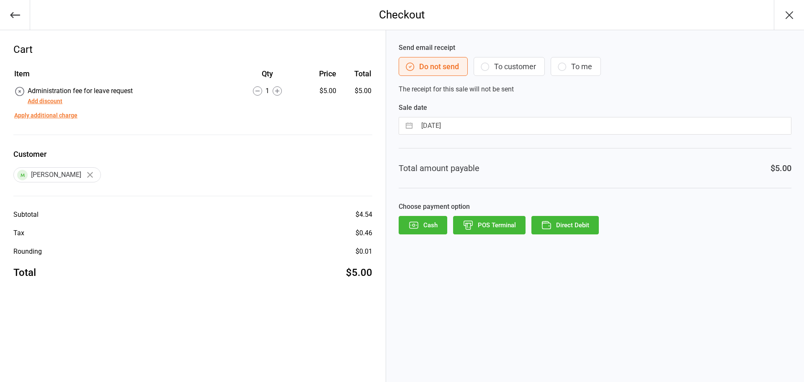
click at [557, 227] on button "Direct Debit" at bounding box center [564, 225] width 67 height 18
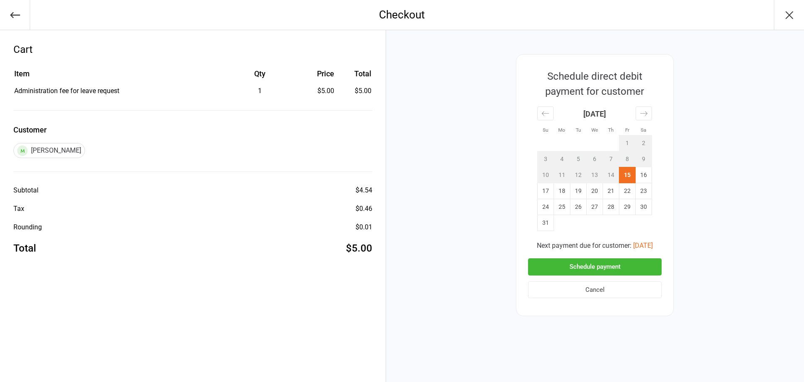
click at [565, 264] on button "Schedule payment" at bounding box center [595, 266] width 134 height 17
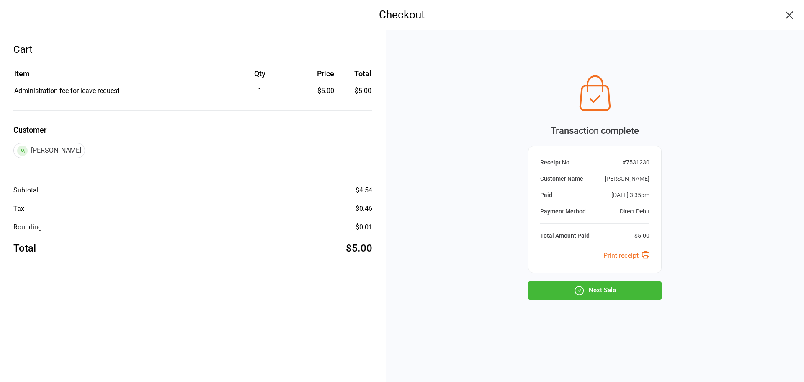
click at [568, 289] on button "Next Sale" at bounding box center [595, 290] width 134 height 18
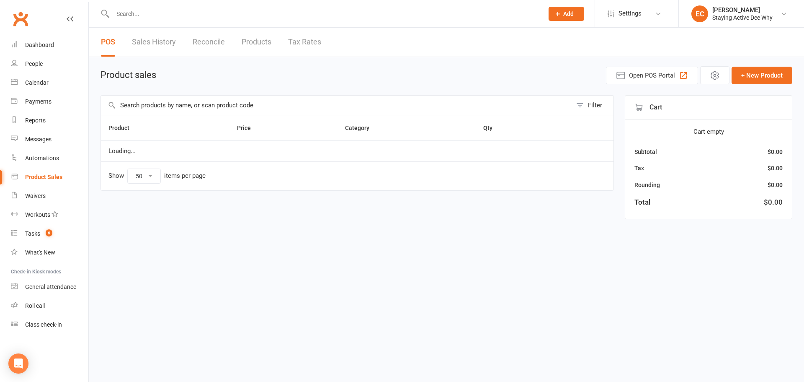
select select "50"
